Goal: Task Accomplishment & Management: Manage account settings

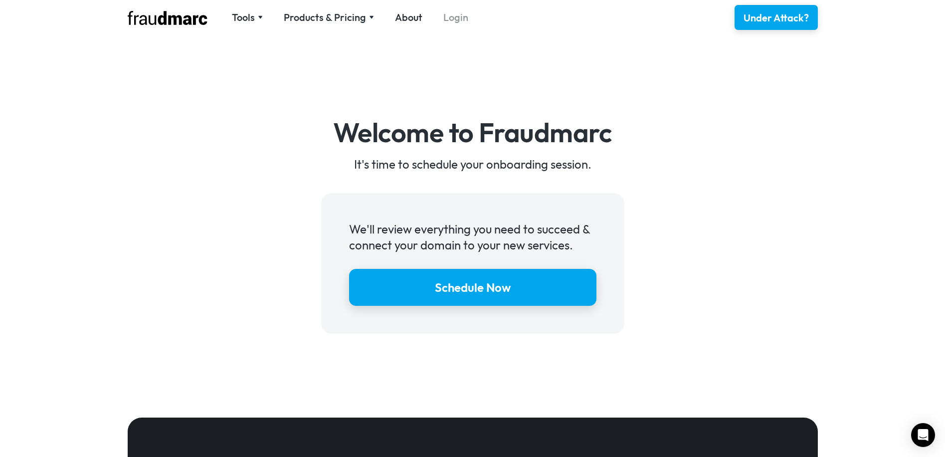
click at [459, 16] on link "Login" at bounding box center [455, 17] width 25 height 14
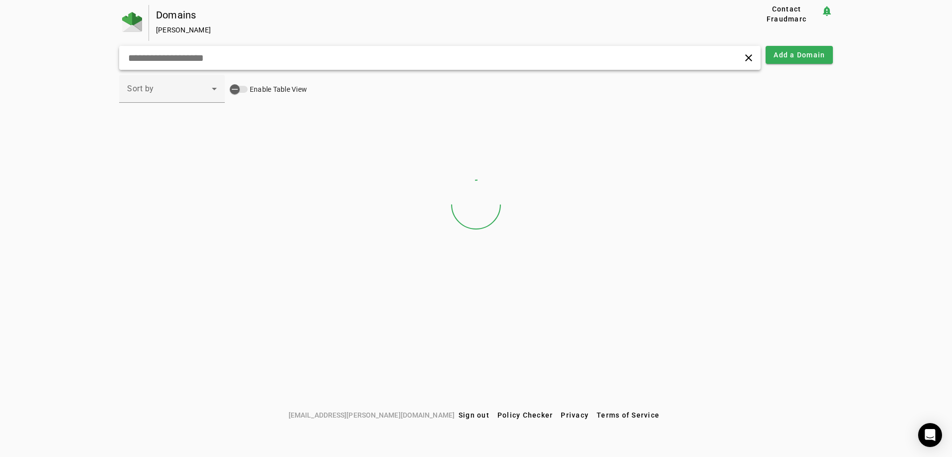
click at [314, 48] on div "clear" at bounding box center [440, 58] width 642 height 24
click at [312, 61] on input "text" at bounding box center [303, 58] width 353 height 12
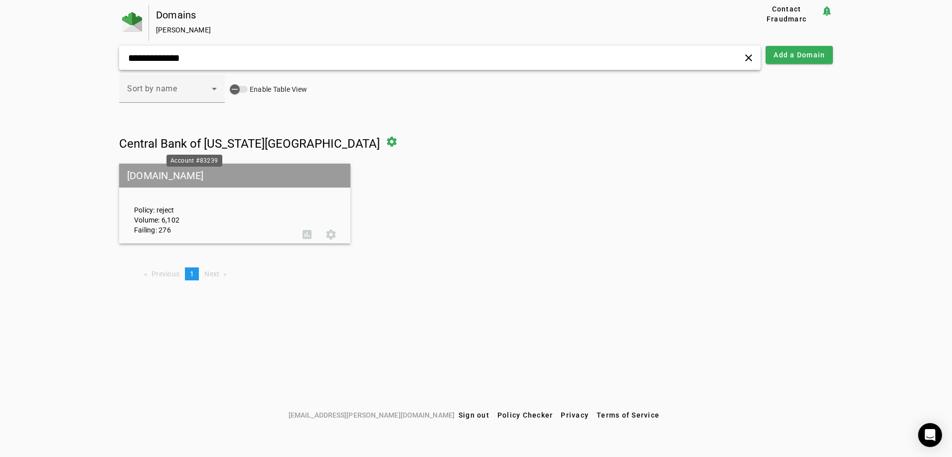
type input "**********"
click at [186, 155] on div "Account #83239" at bounding box center [194, 161] width 56 height 12
click at [210, 178] on mat-grid-tile-header "[DOMAIN_NAME]" at bounding box center [234, 175] width 231 height 24
